Goal: Check status

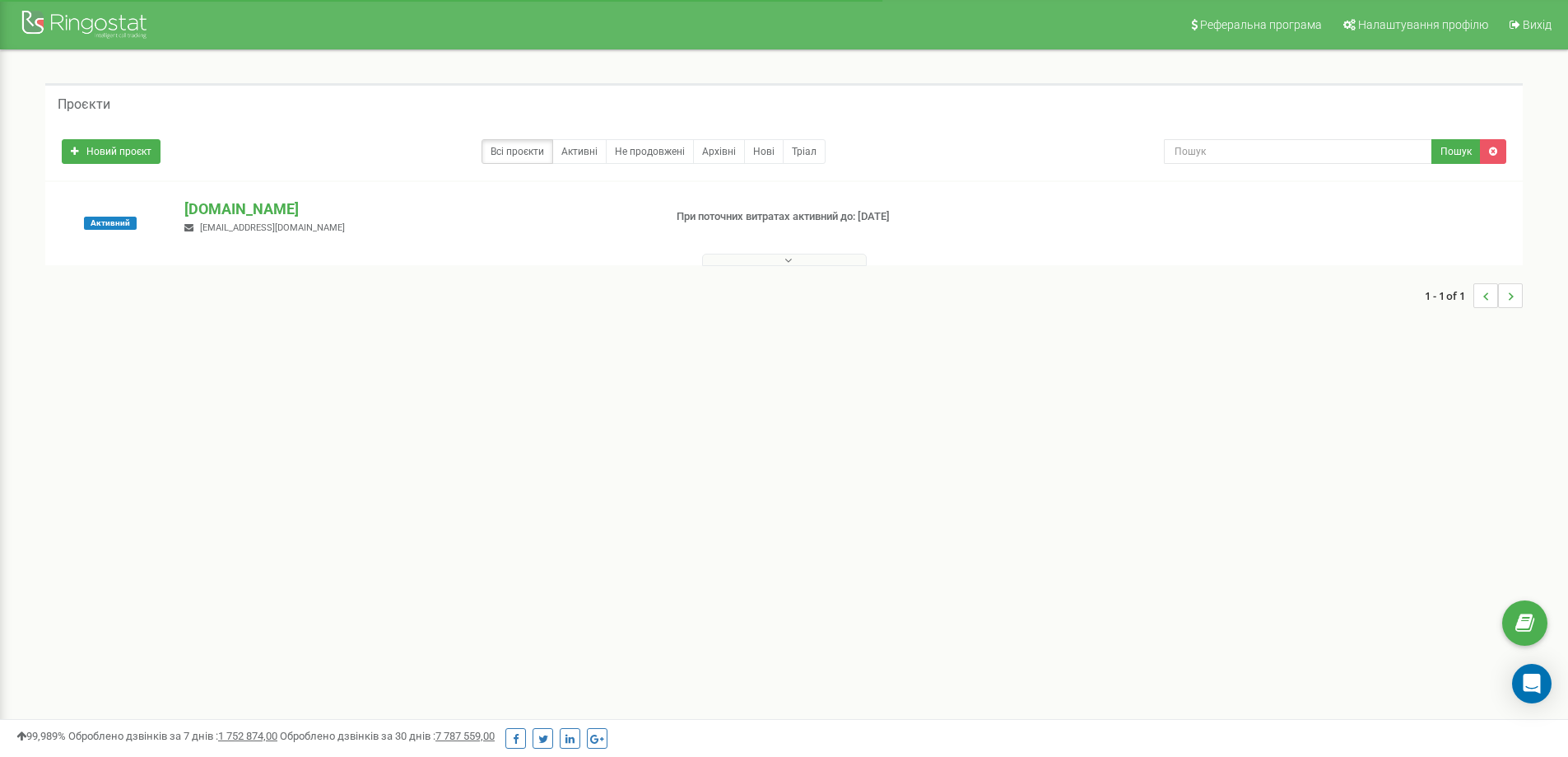
click at [790, 265] on icon at bounding box center [788, 260] width 8 height 11
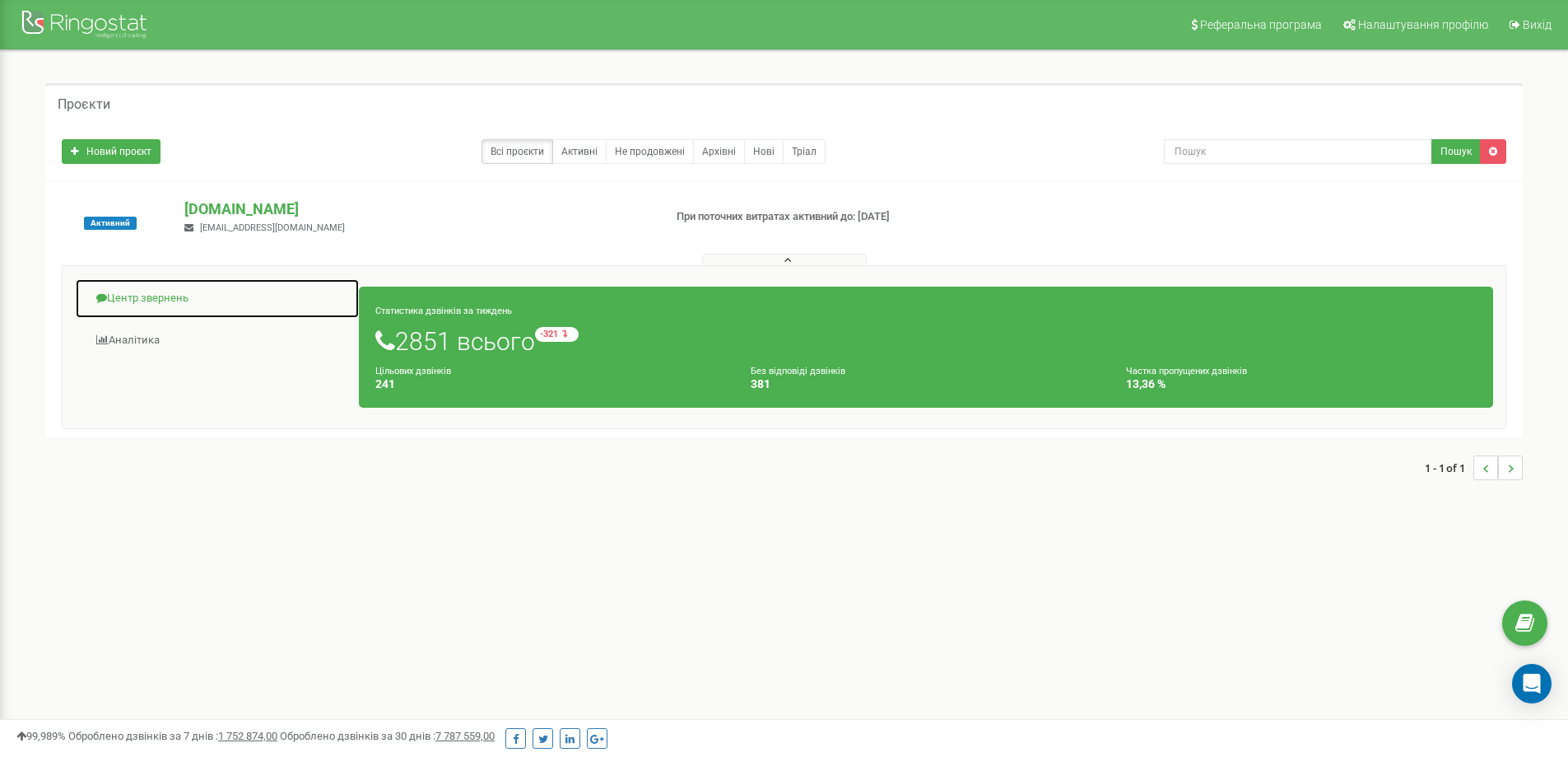
click at [168, 293] on link "Центр звернень" at bounding box center [217, 298] width 285 height 40
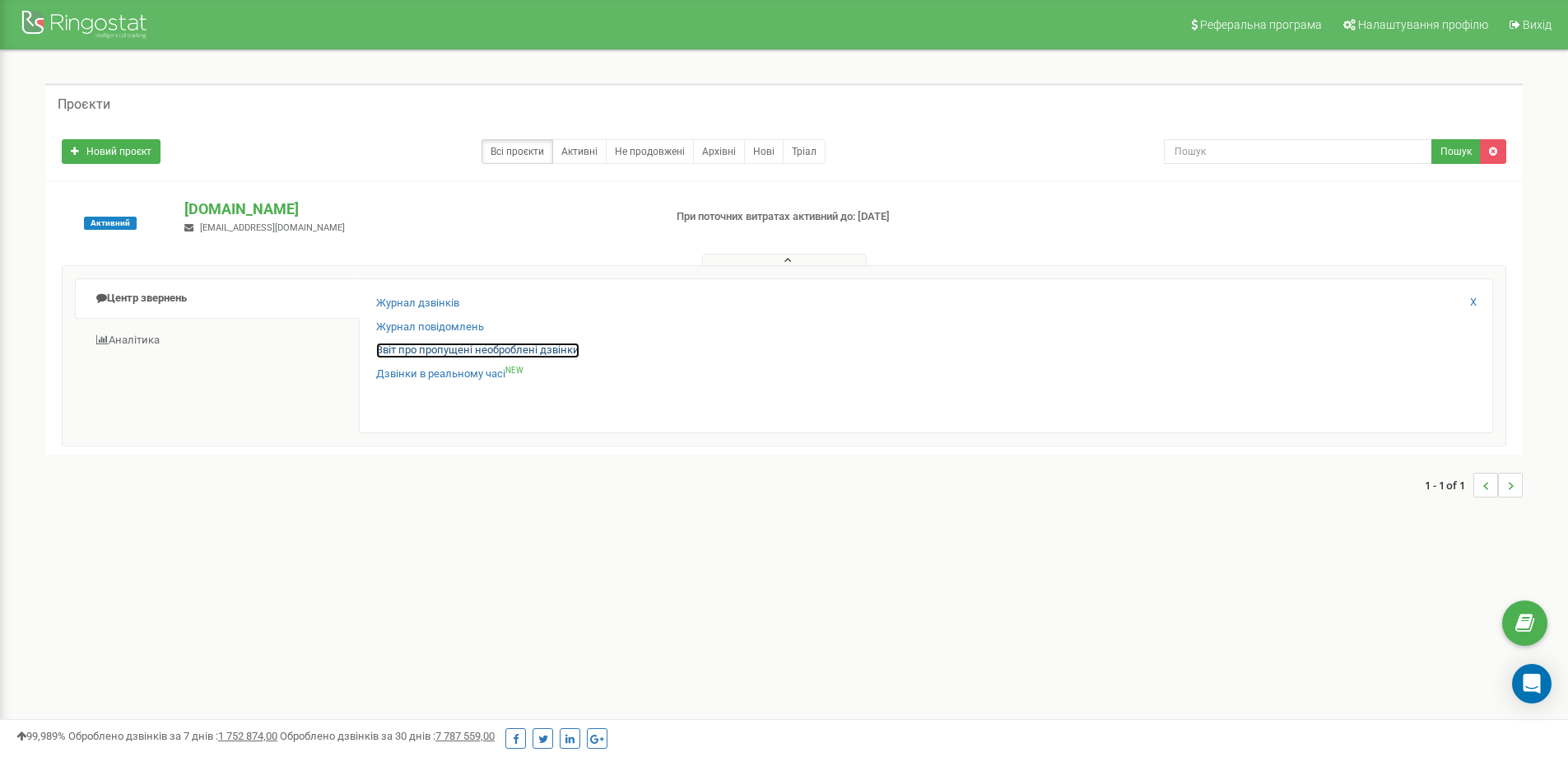
click at [407, 353] on link "Звіт про пропущені необроблені дзвінки" at bounding box center [478, 350] width 203 height 16
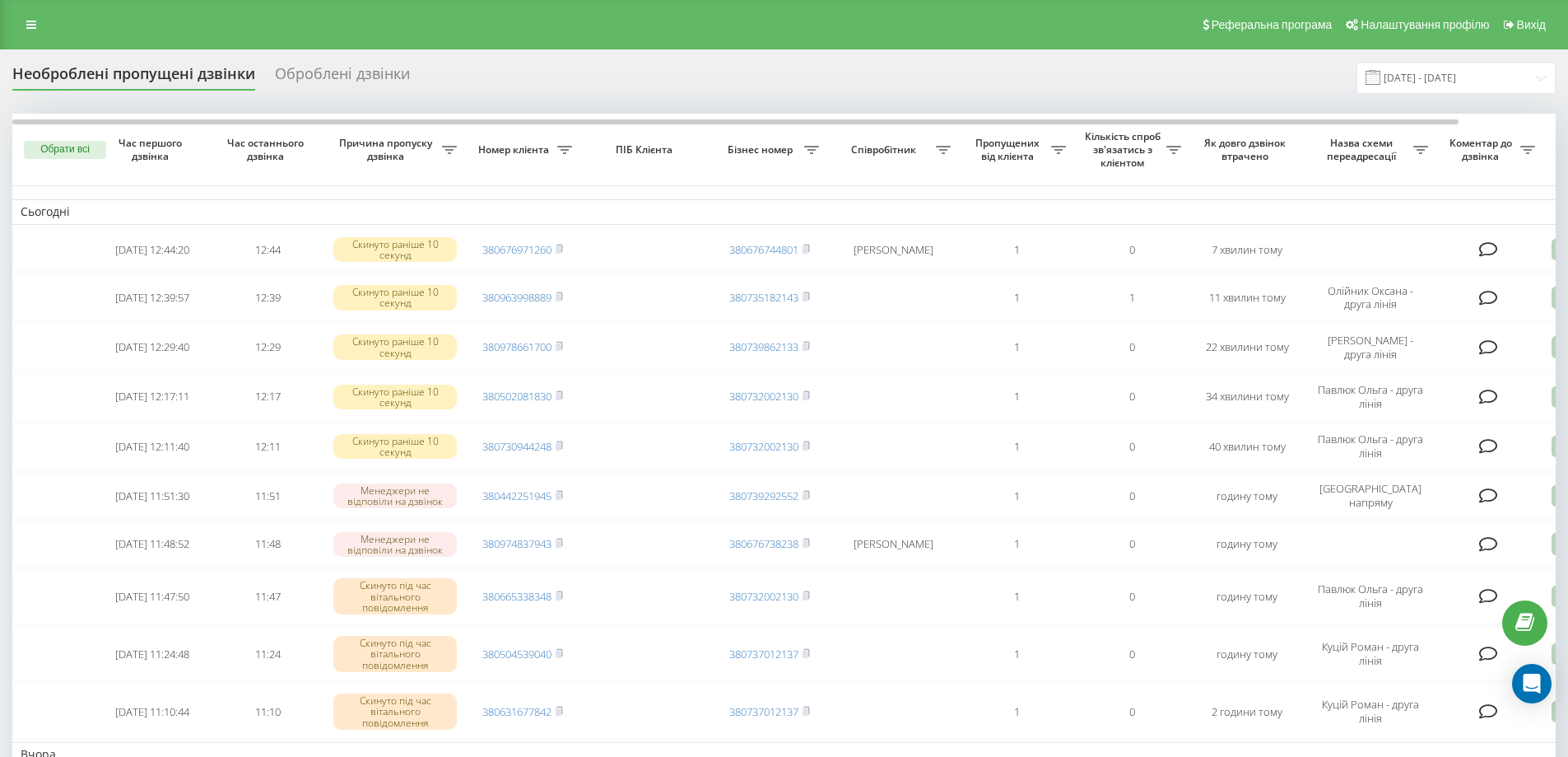
click at [1556, 353] on div "Необроблені пропущені дзвінки Оброблені дзвінки [DATE] - [DATE] Обрати всі Час …" at bounding box center [784, 750] width 1568 height 1402
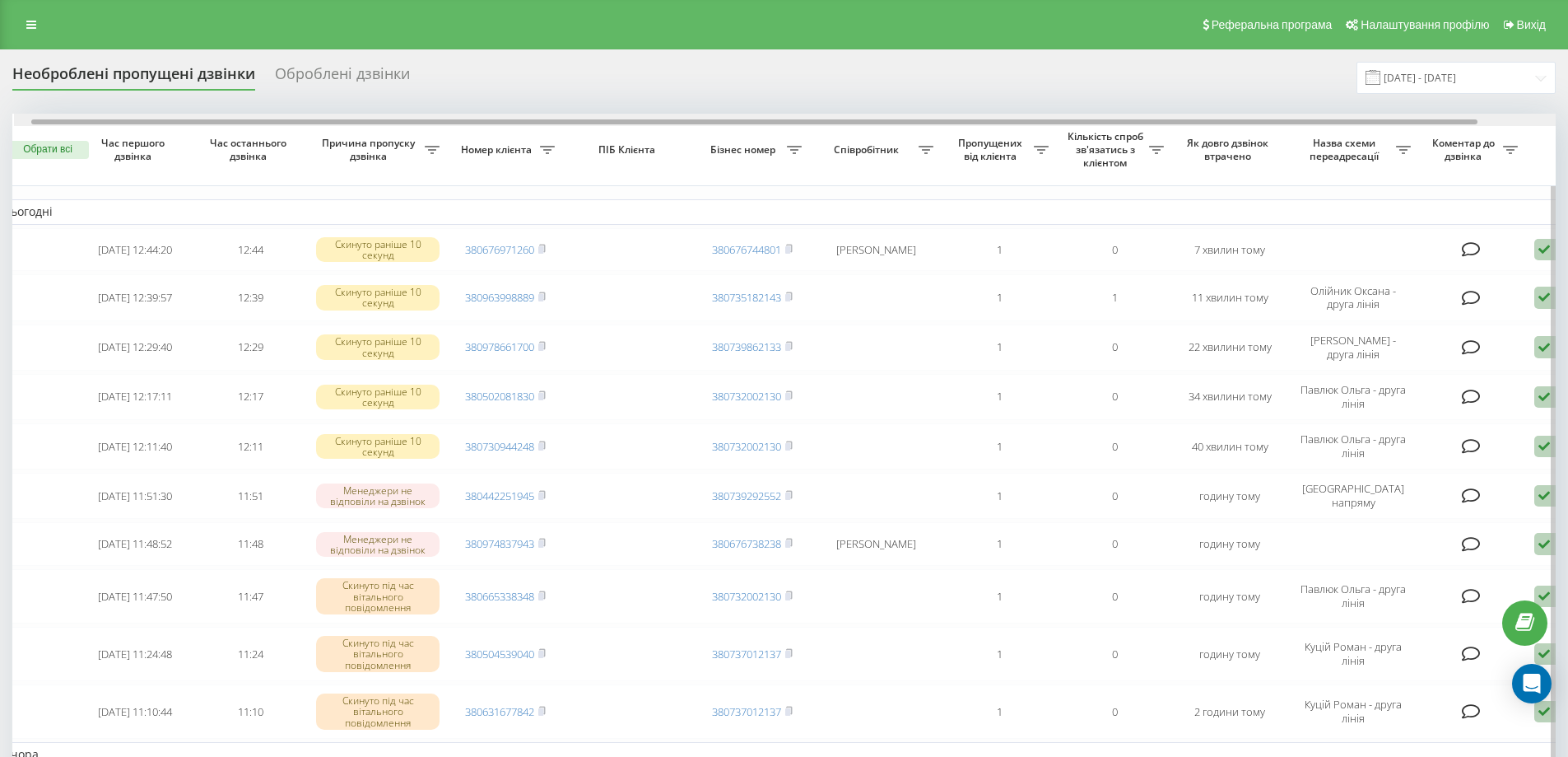
scroll to position [0, 19]
drag, startPoint x: 1337, startPoint y: 122, endPoint x: 1353, endPoint y: 122, distance: 16.0
click at [1353, 122] on div at bounding box center [753, 121] width 1446 height 5
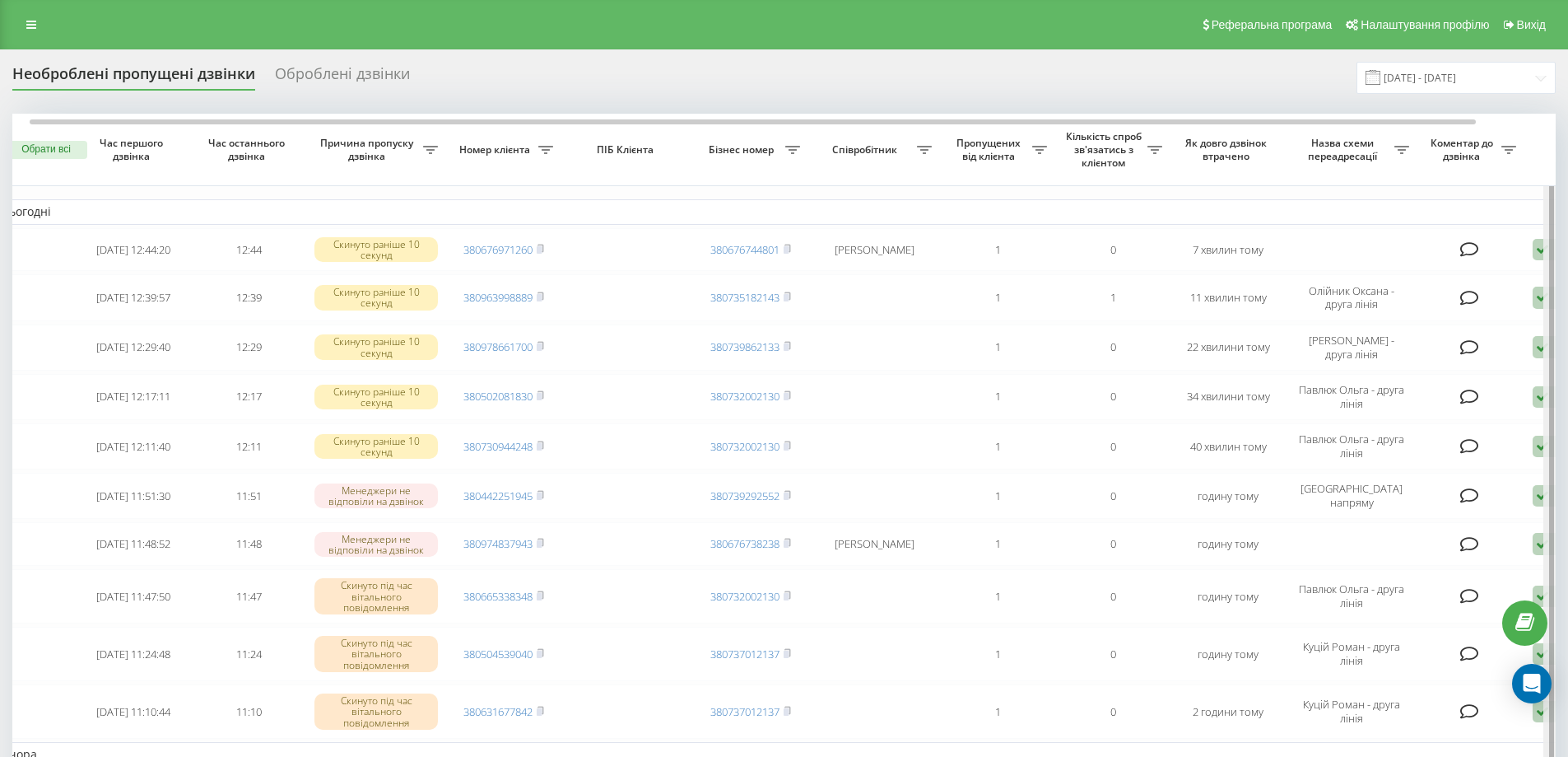
click at [1544, 348] on div at bounding box center [1549, 722] width 12 height 1217
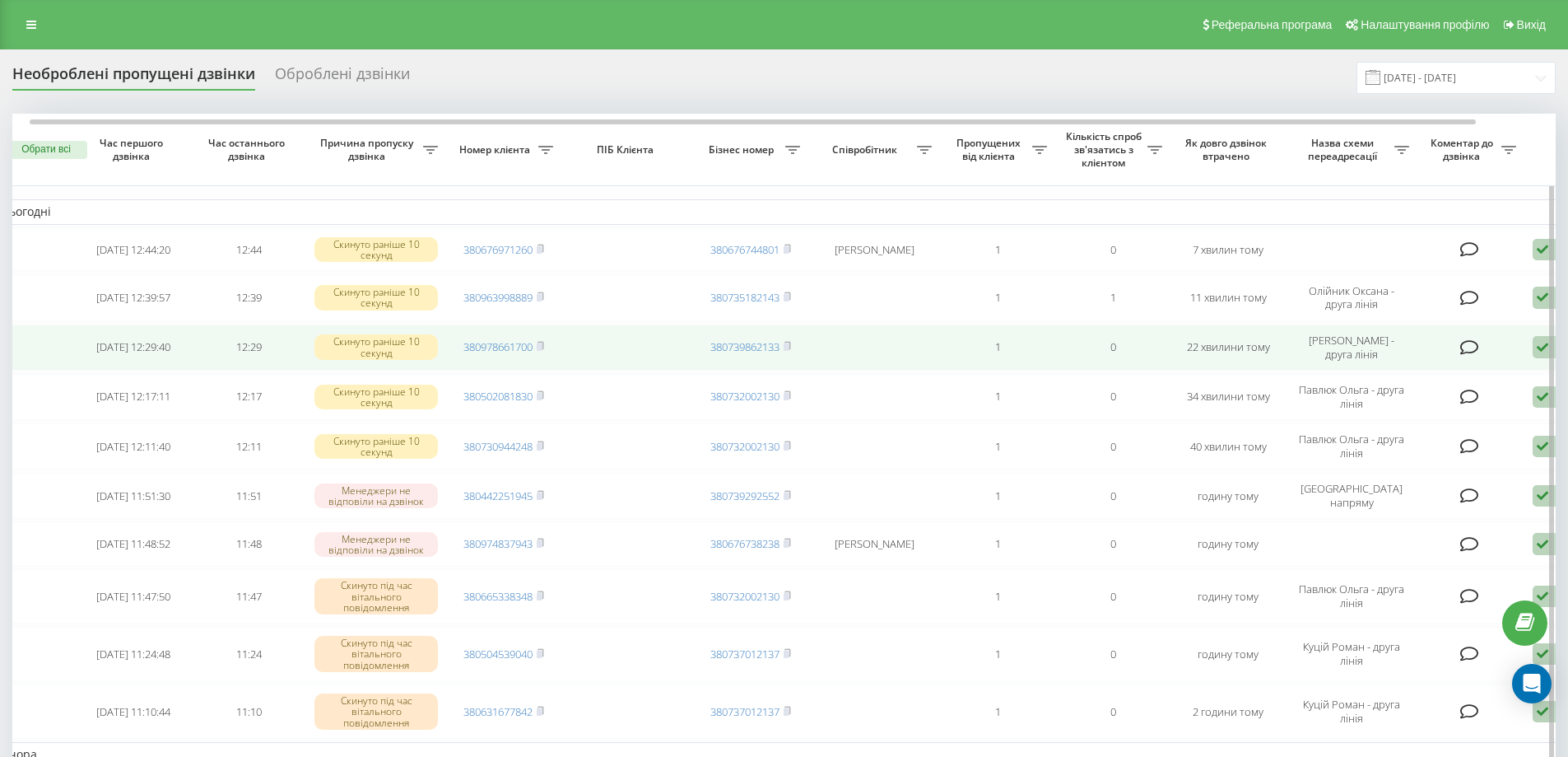
click at [1538, 352] on icon at bounding box center [1542, 347] width 20 height 23
click at [1412, 403] on span "Зв'язався з клієнтом за допомогою іншого каналу" at bounding box center [1472, 402] width 281 height 16
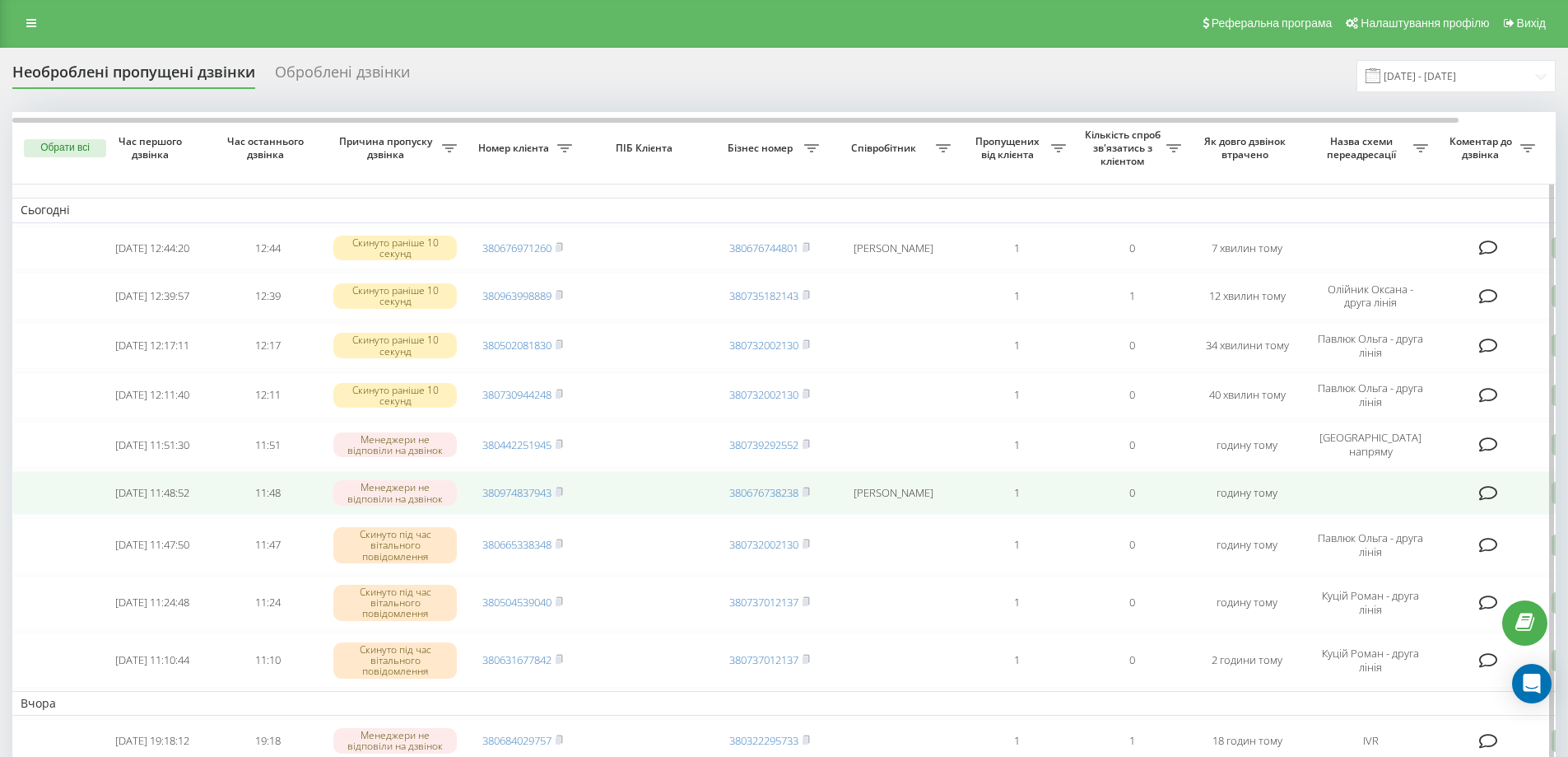
scroll to position [0, 0]
